Goal: Find specific page/section: Find specific page/section

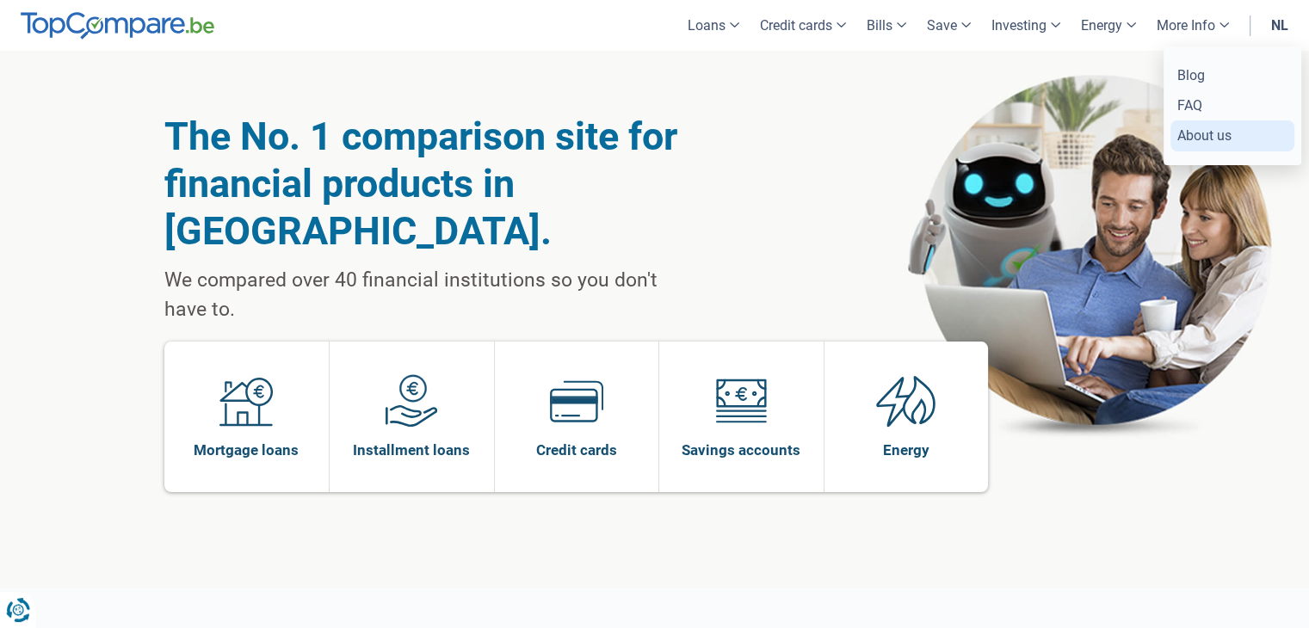
click at [1202, 132] on font "About us" at bounding box center [1204, 135] width 54 height 16
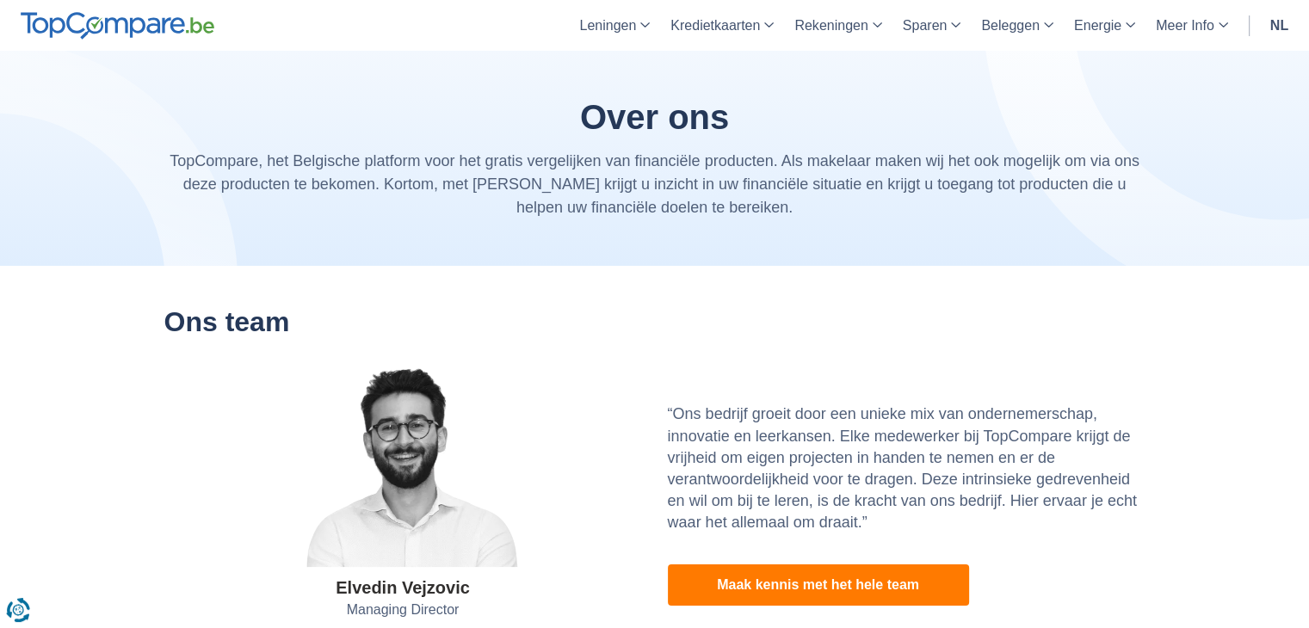
click at [1275, 27] on link "nl" at bounding box center [1279, 25] width 39 height 51
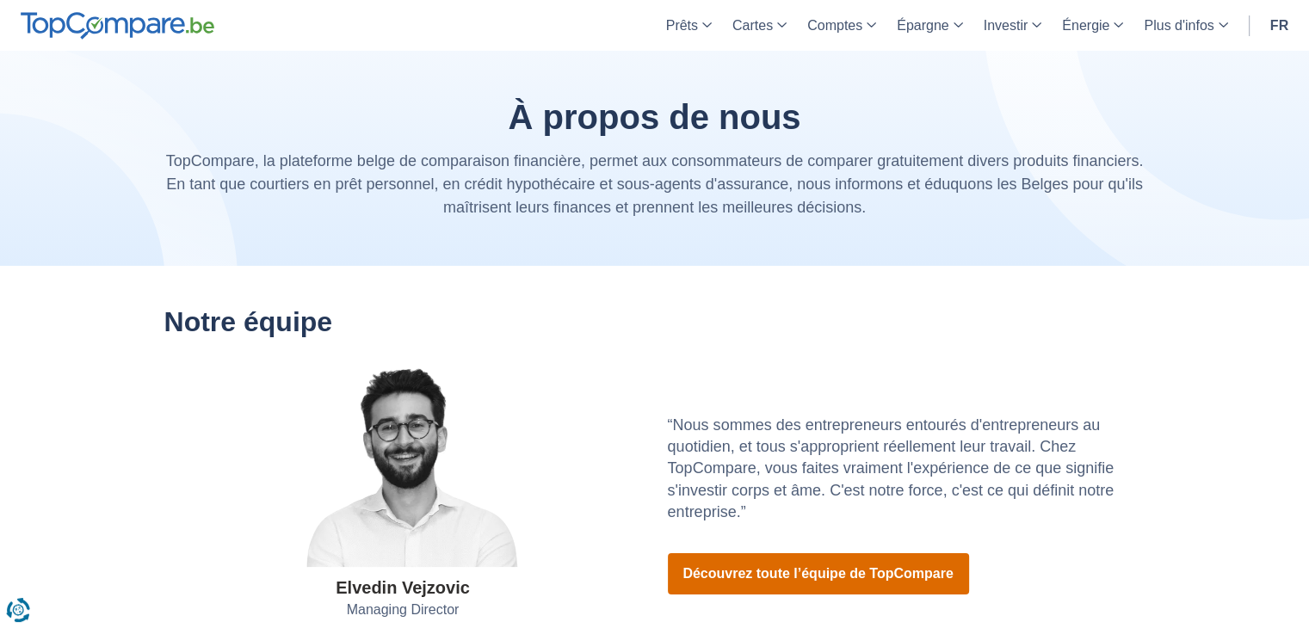
click at [810, 565] on link "Découvrez toute l’équipe de TopCompare" at bounding box center [818, 573] width 301 height 41
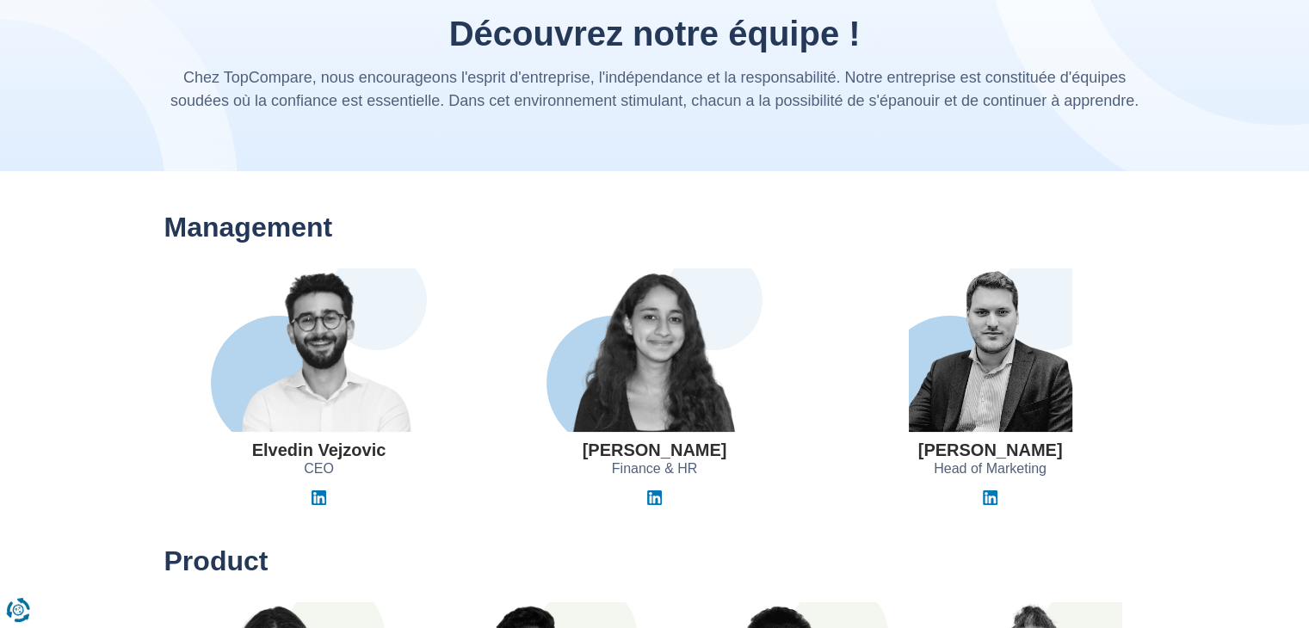
scroll to position [89, 0]
